Goal: Find specific page/section: Find specific page/section

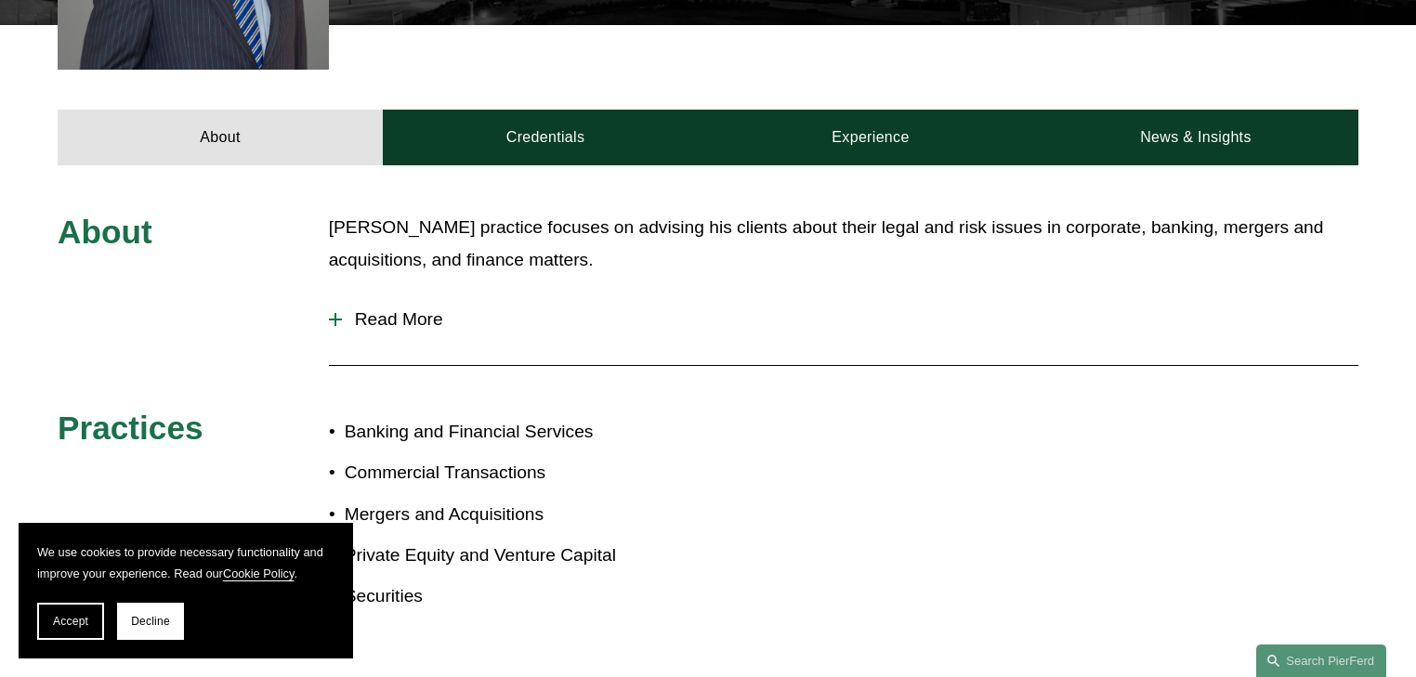
scroll to position [720, 0]
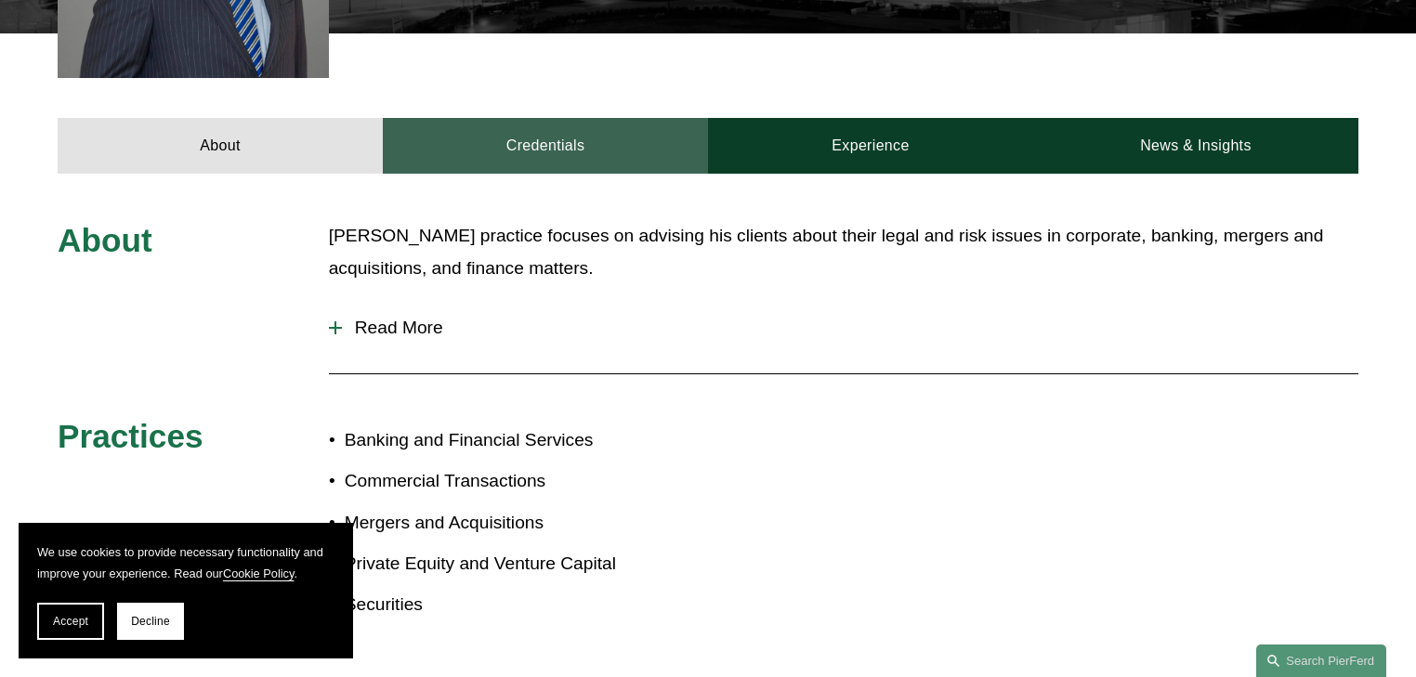
click at [560, 134] on link "Credentials" at bounding box center [545, 146] width 325 height 56
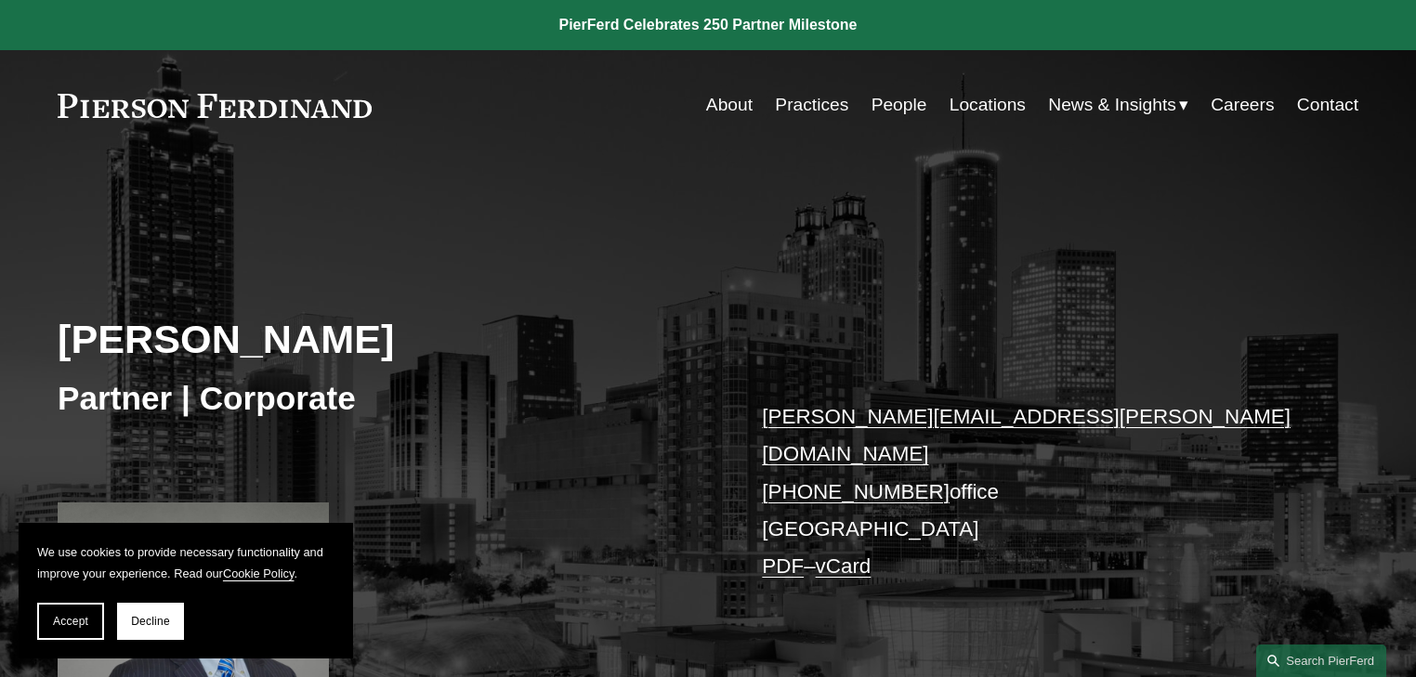
click at [905, 101] on link "People" at bounding box center [899, 104] width 56 height 35
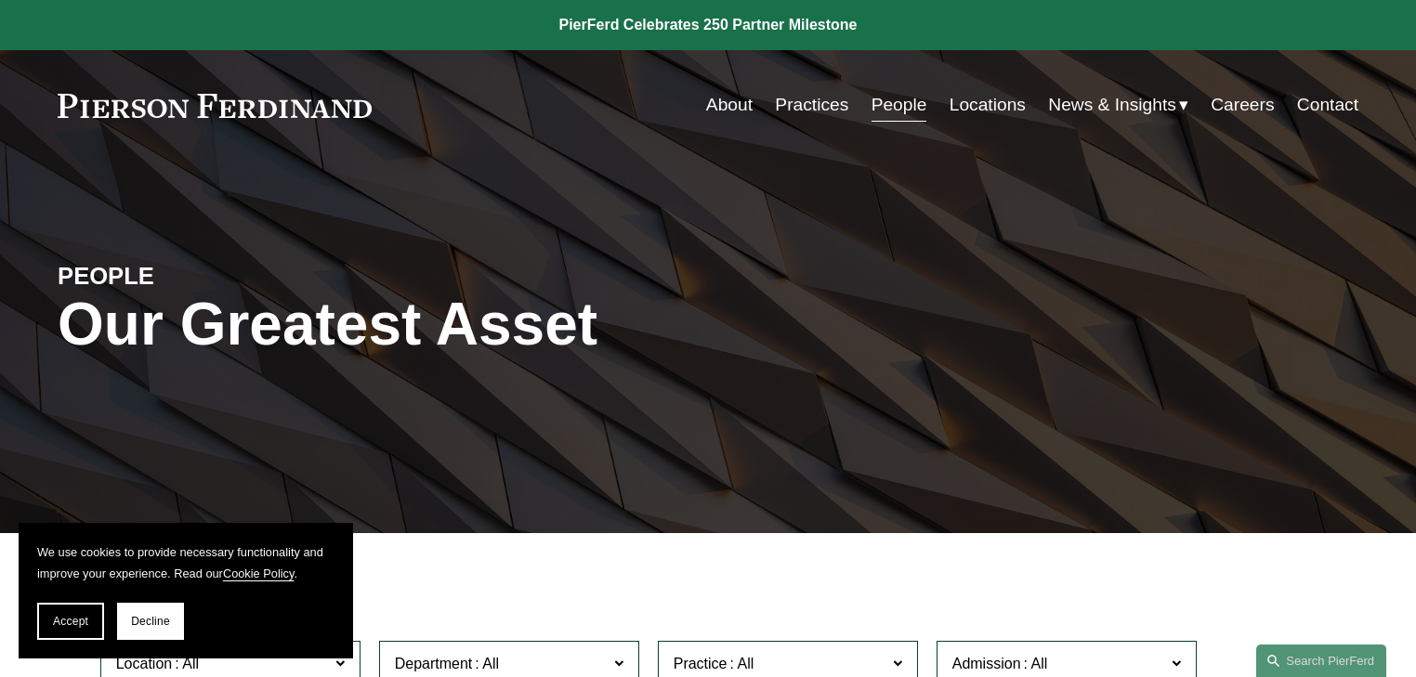
click at [739, 102] on link "About" at bounding box center [729, 104] width 46 height 35
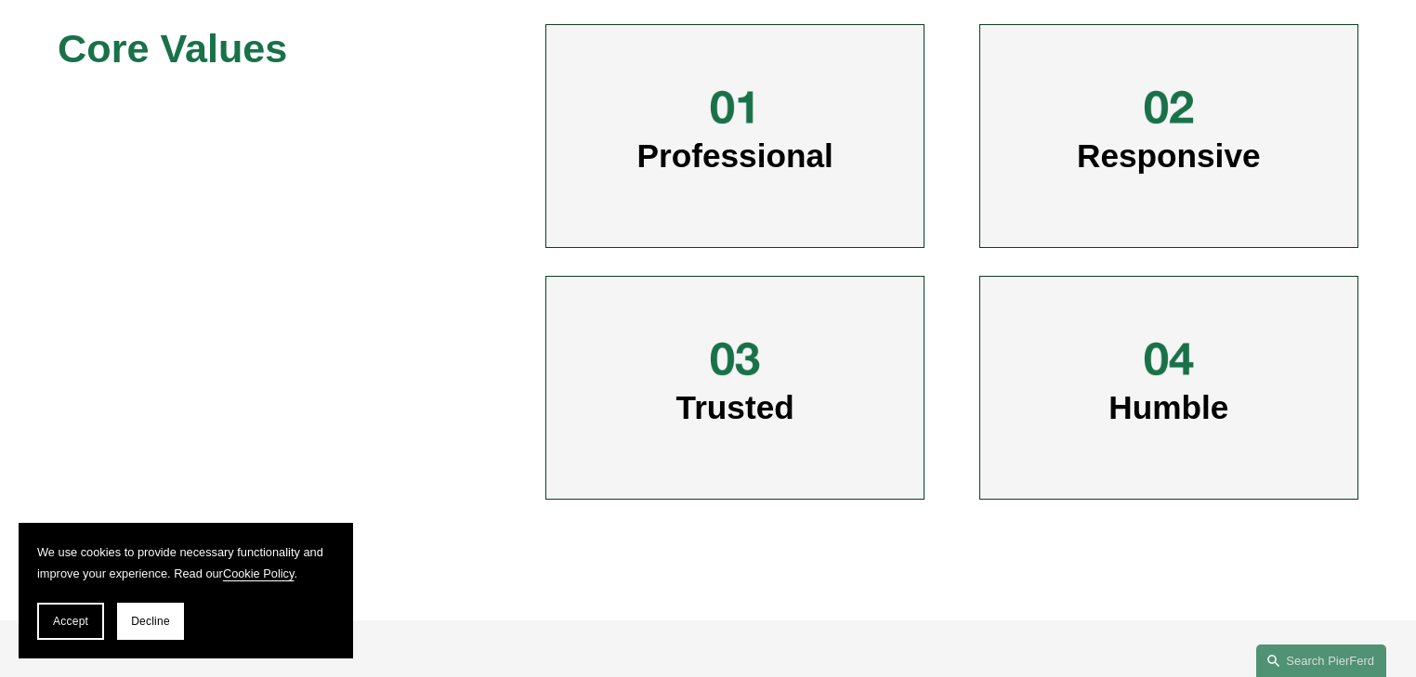
scroll to position [947, 0]
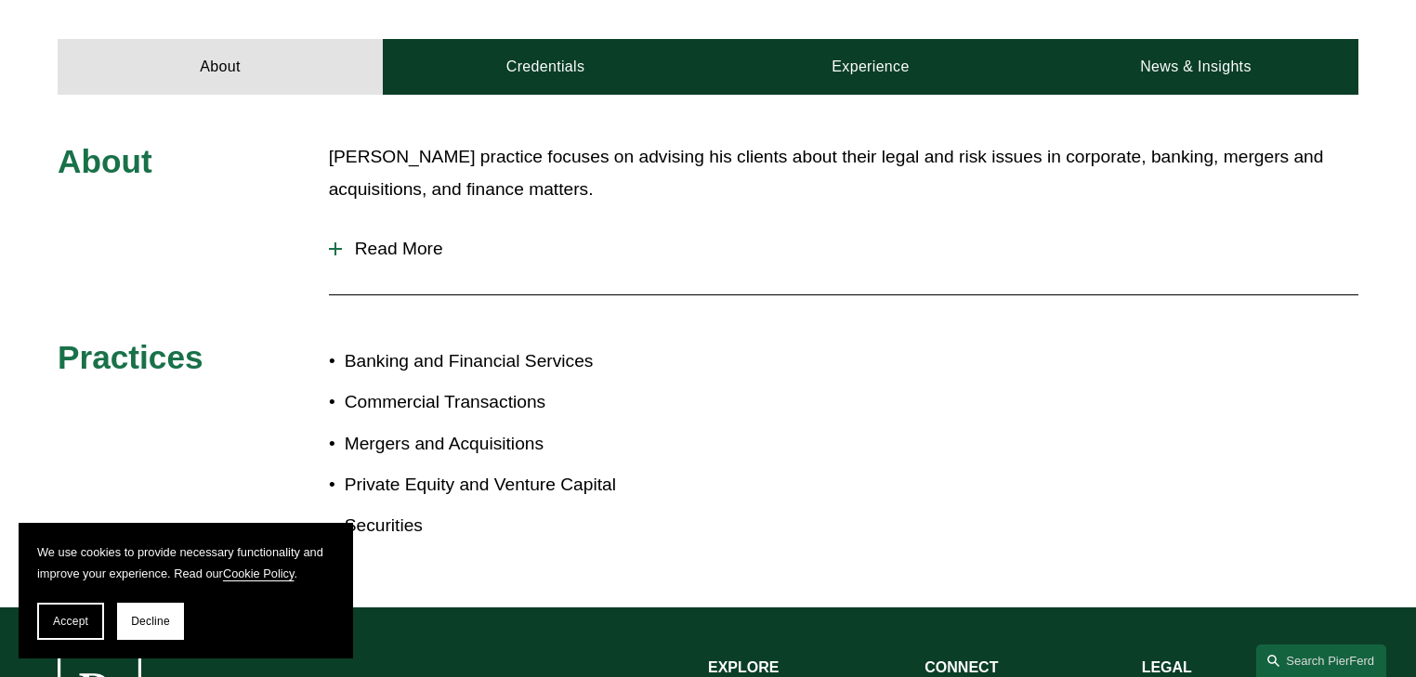
scroll to position [797, 0]
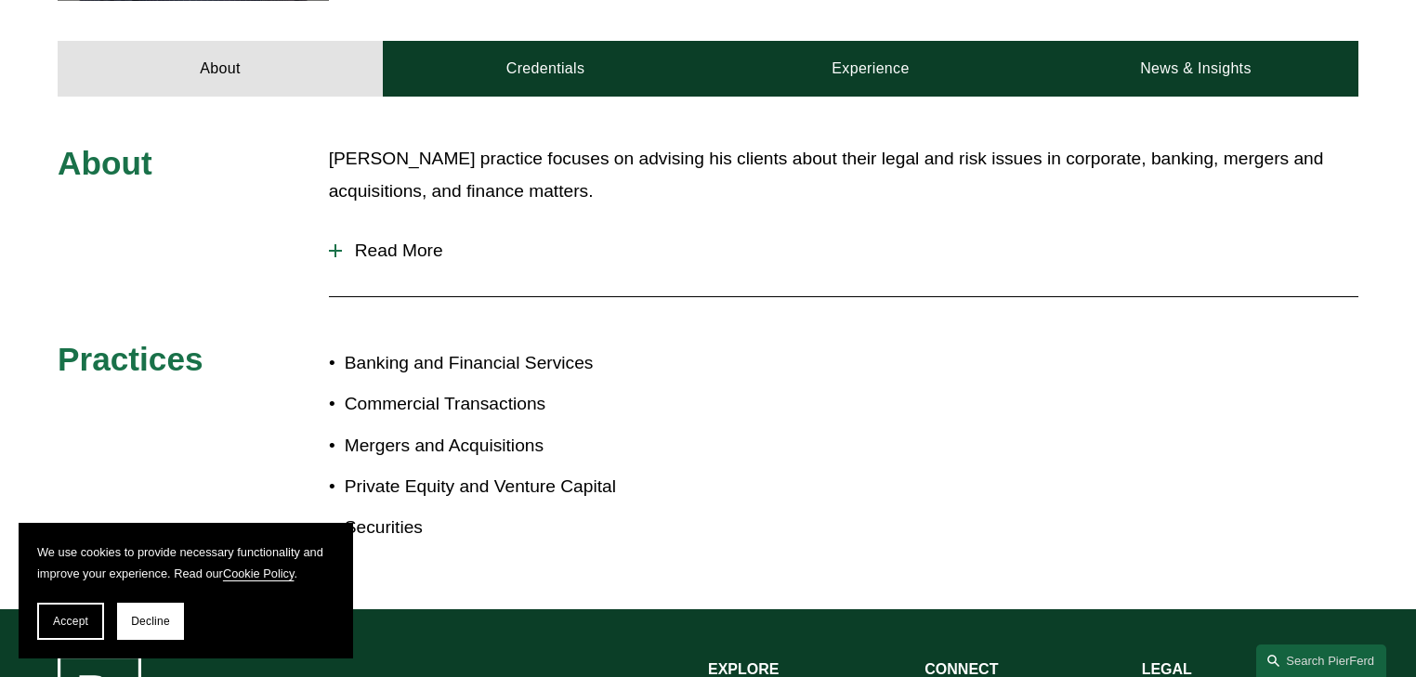
click at [334, 244] on div at bounding box center [335, 250] width 2 height 13
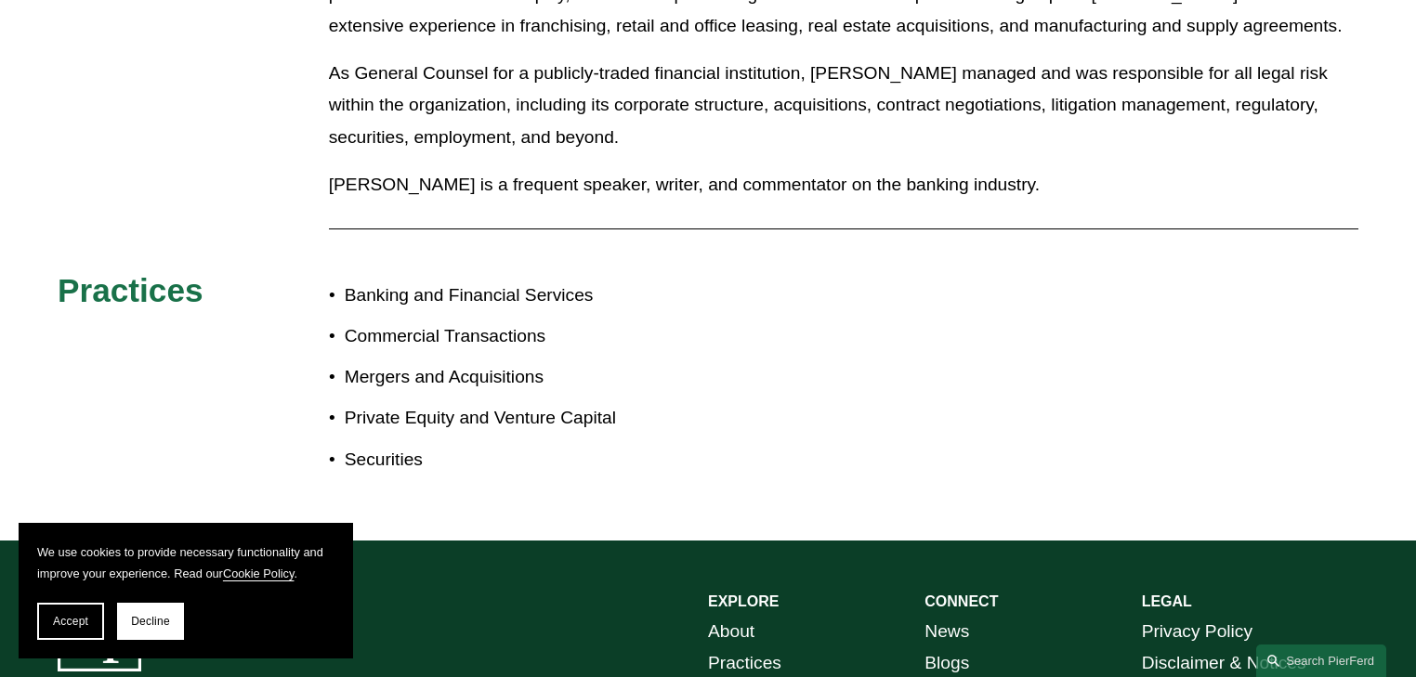
scroll to position [1368, 0]
